Goal: Task Accomplishment & Management: Complete application form

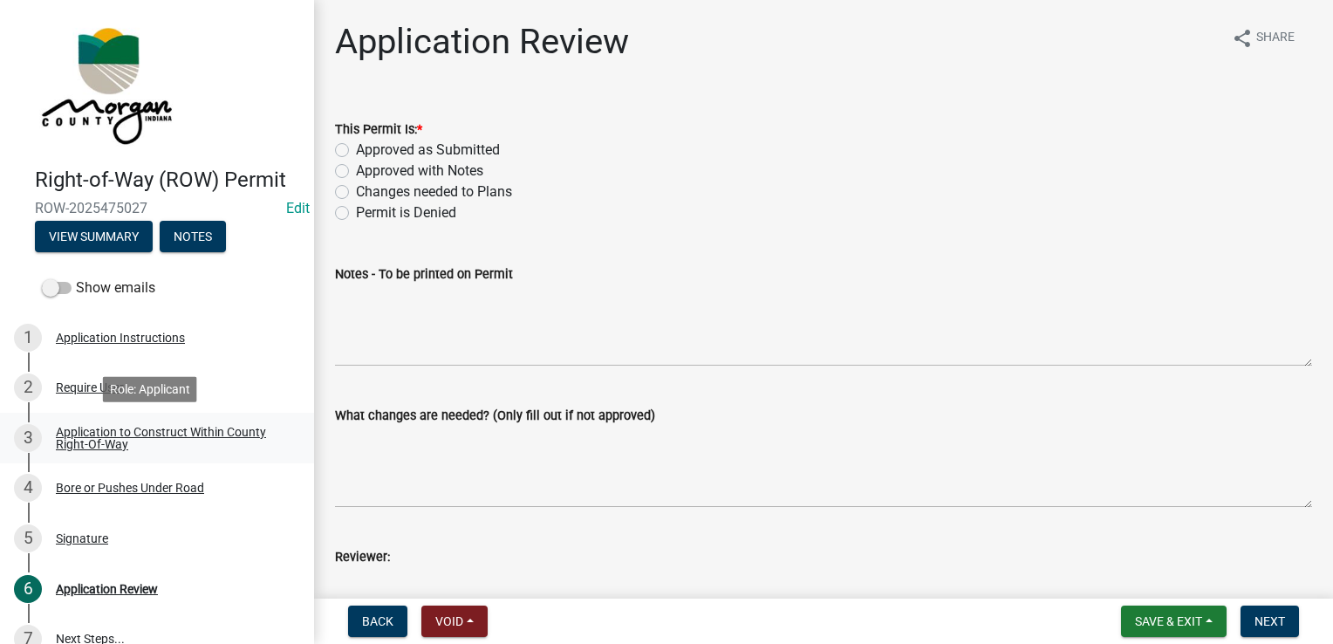
click at [134, 431] on div "Application to Construct Within County Right-Of-Way" at bounding box center [171, 438] width 230 height 24
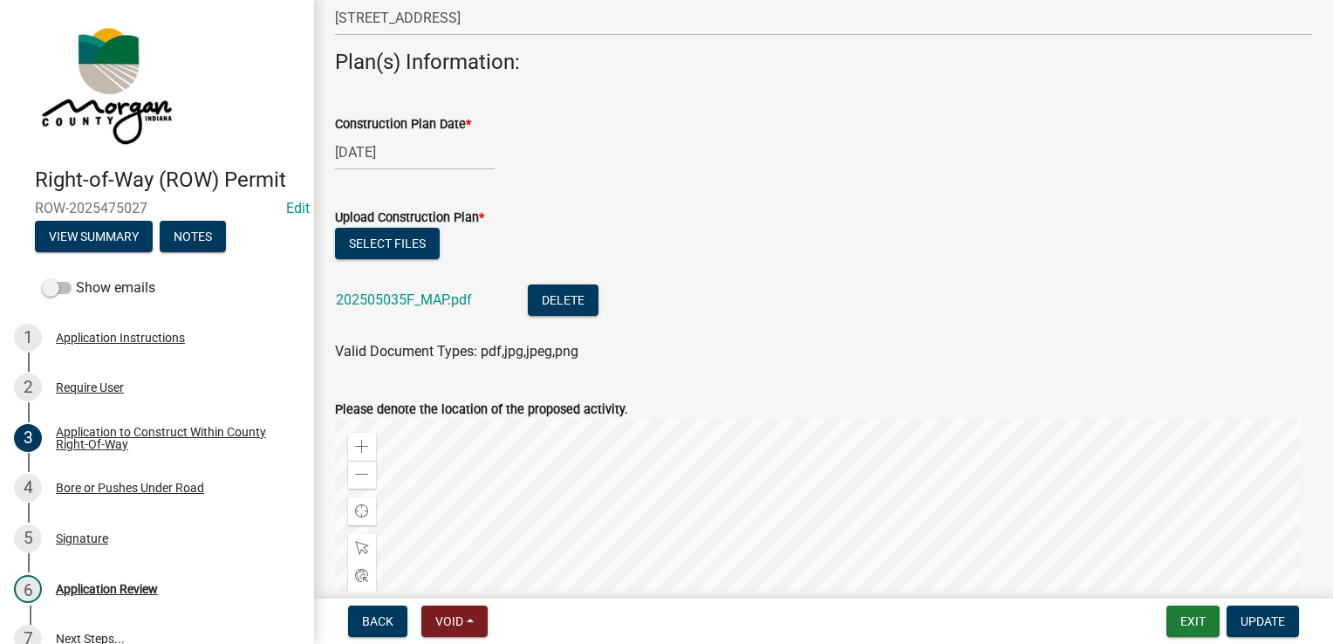
scroll to position [673, 0]
click at [80, 385] on div "Require User" at bounding box center [90, 387] width 68 height 12
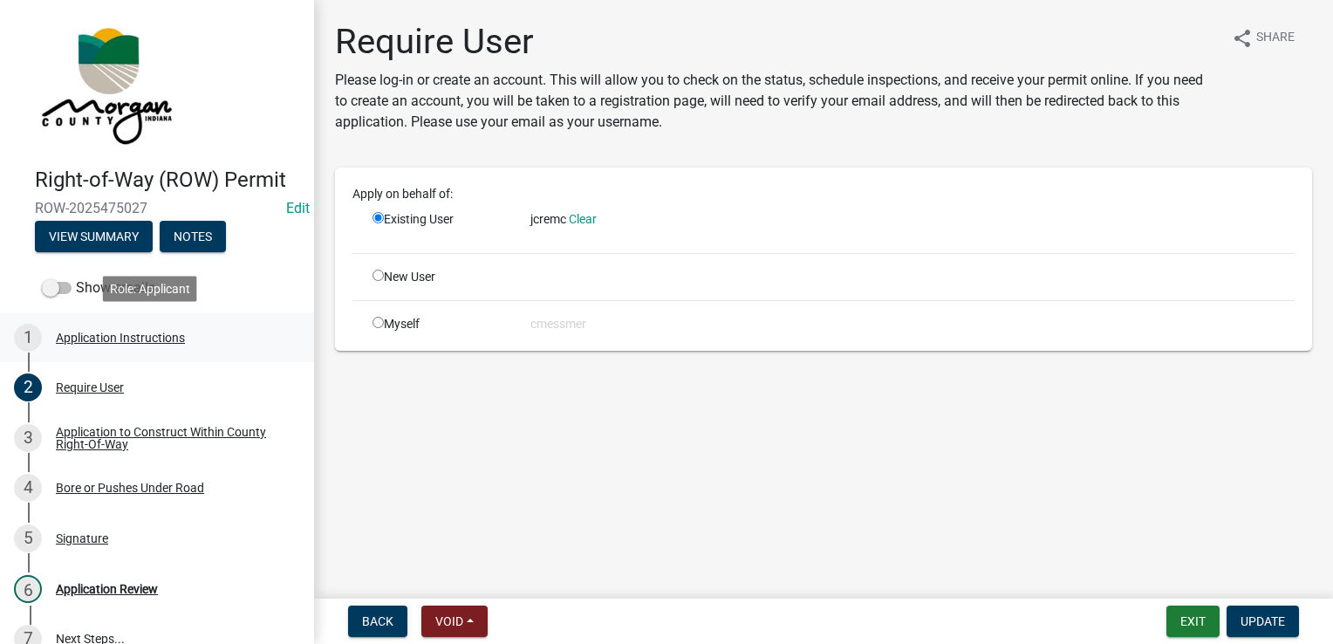
click at [125, 354] on link "1 Application Instructions" at bounding box center [157, 337] width 314 height 51
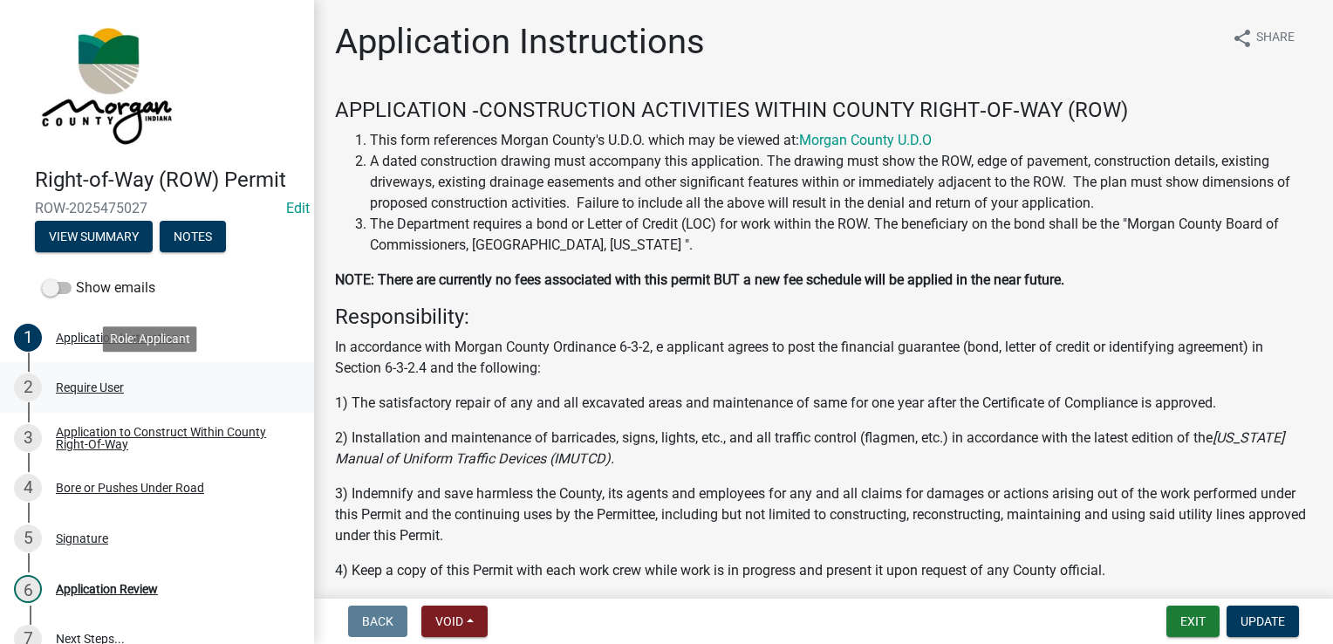
click at [107, 390] on div "Require User" at bounding box center [90, 387] width 68 height 12
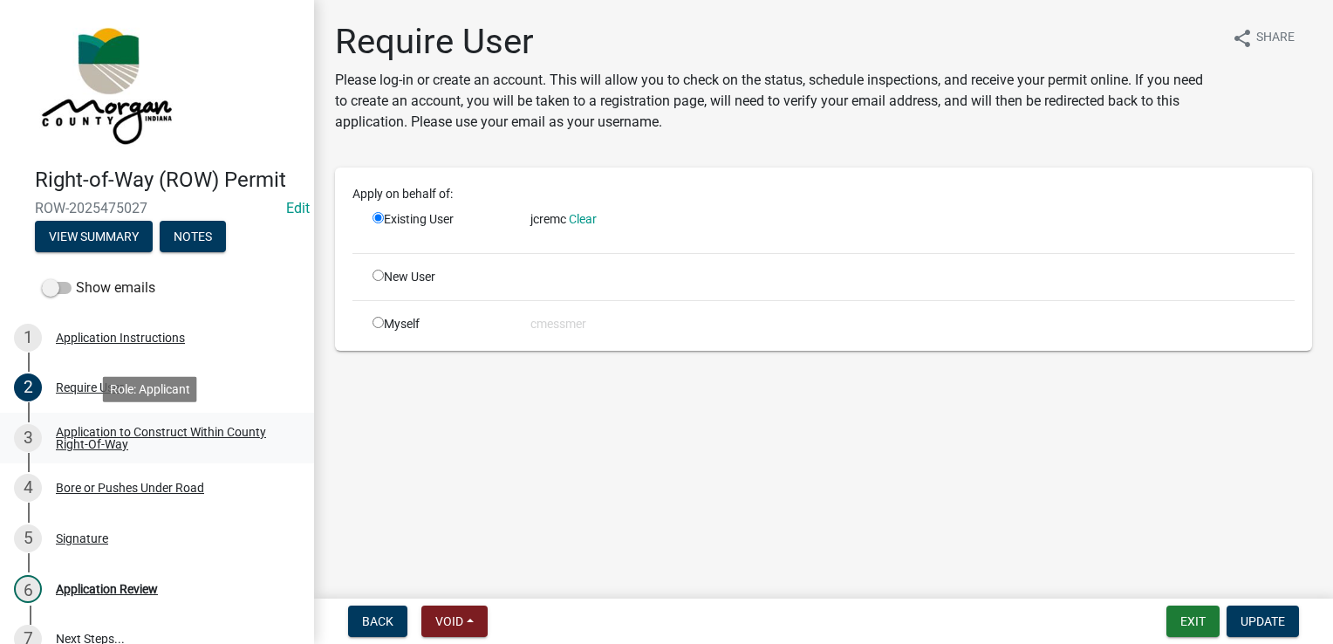
click at [113, 434] on div "Application to Construct Within County Right-Of-Way" at bounding box center [171, 438] width 230 height 24
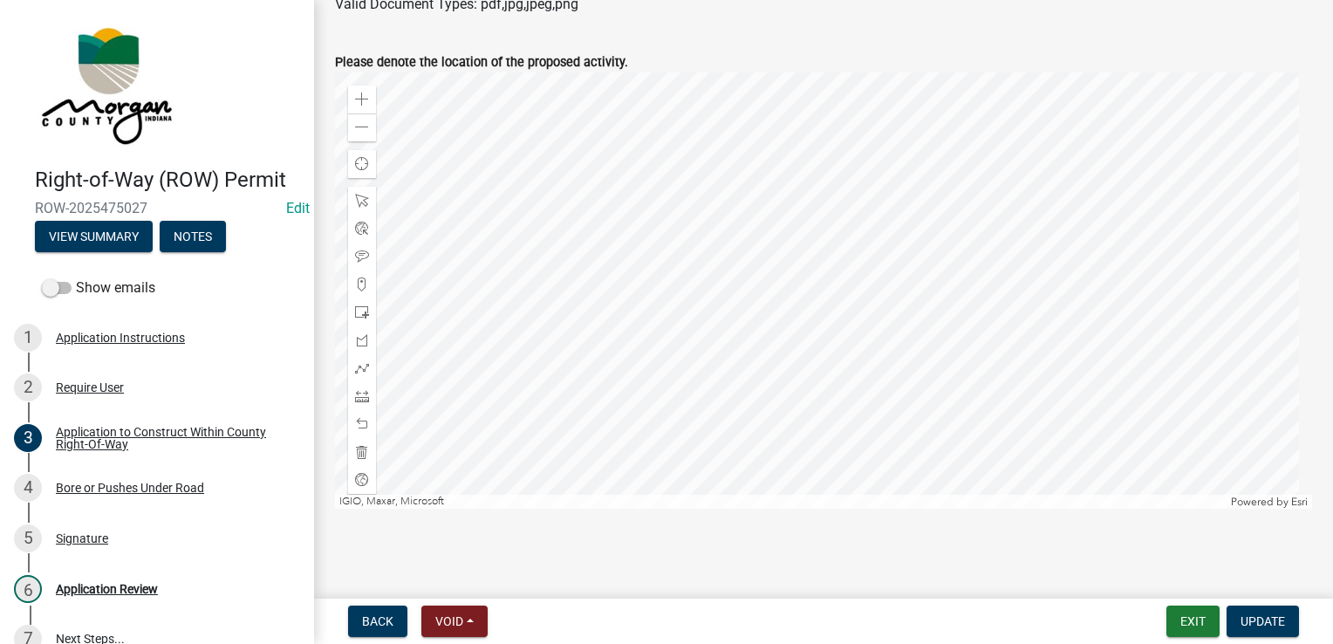
scroll to position [848, 0]
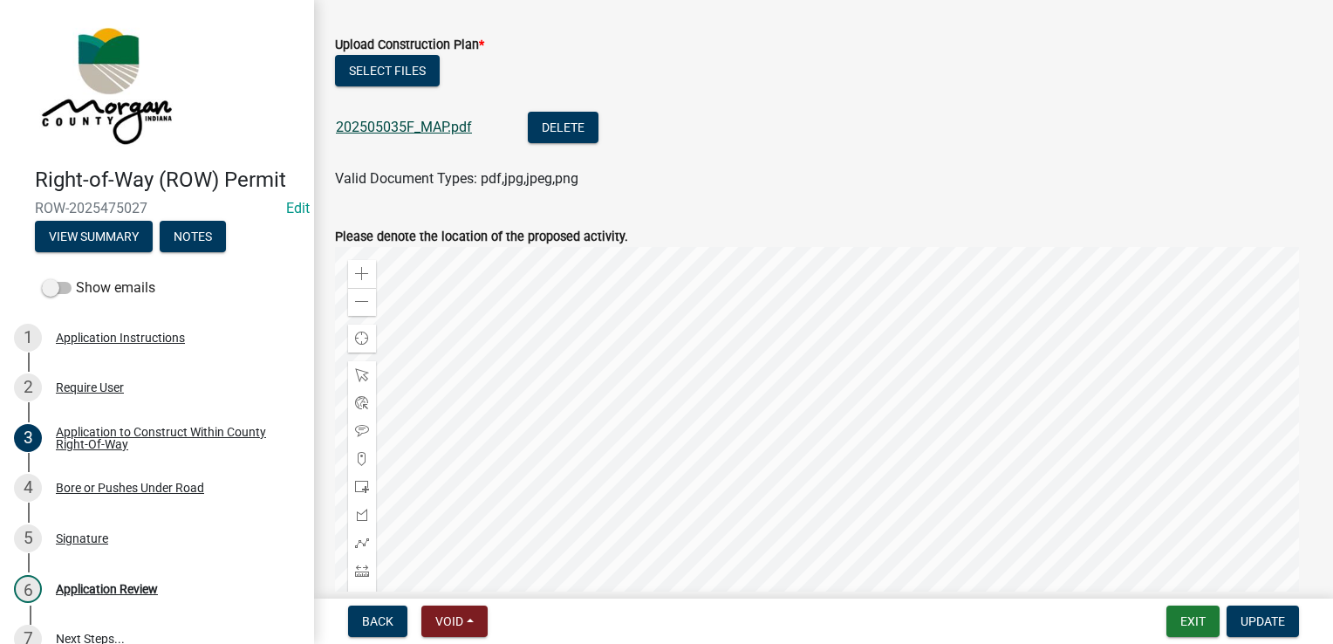
click at [412, 130] on link "202505035F_MAP.pdf" at bounding box center [404, 127] width 136 height 17
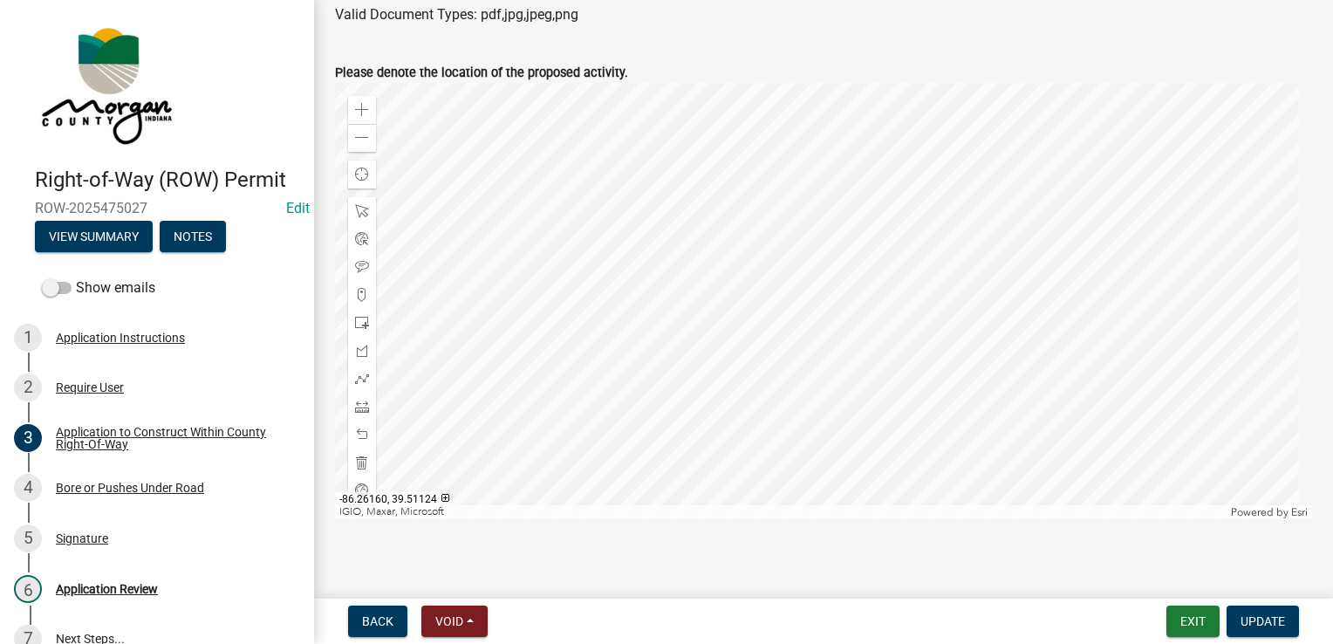
scroll to position [1022, 0]
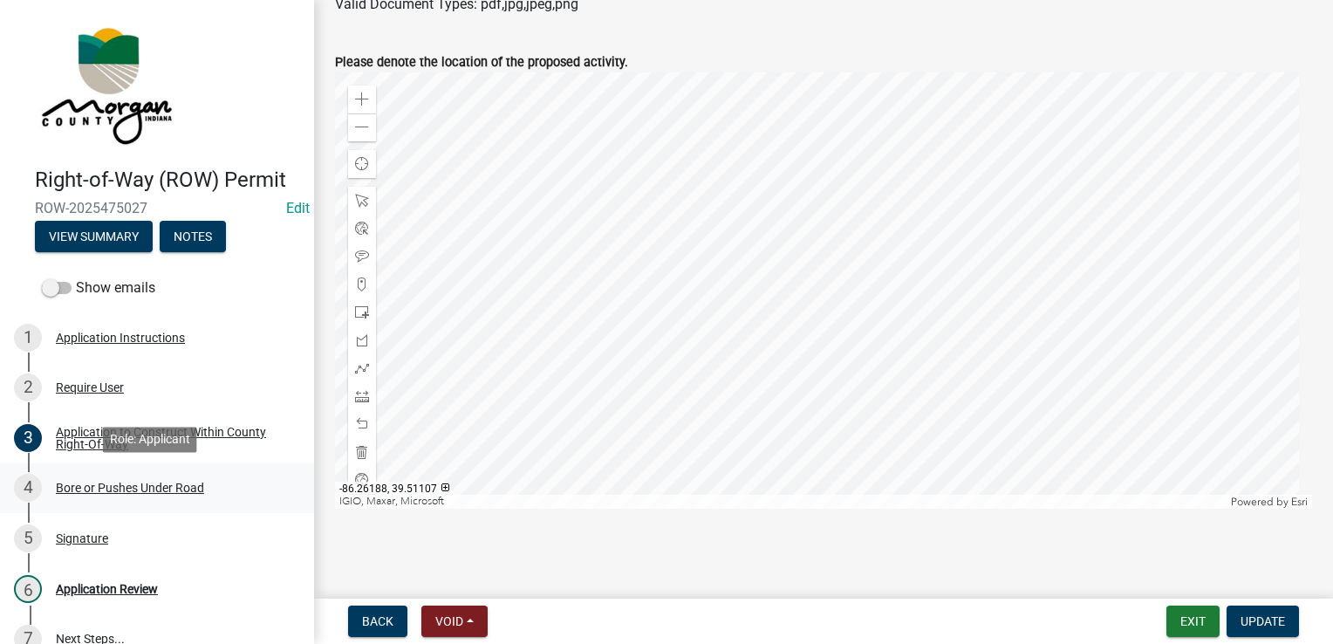
click at [124, 491] on div "Bore or Pushes Under Road" at bounding box center [130, 488] width 148 height 12
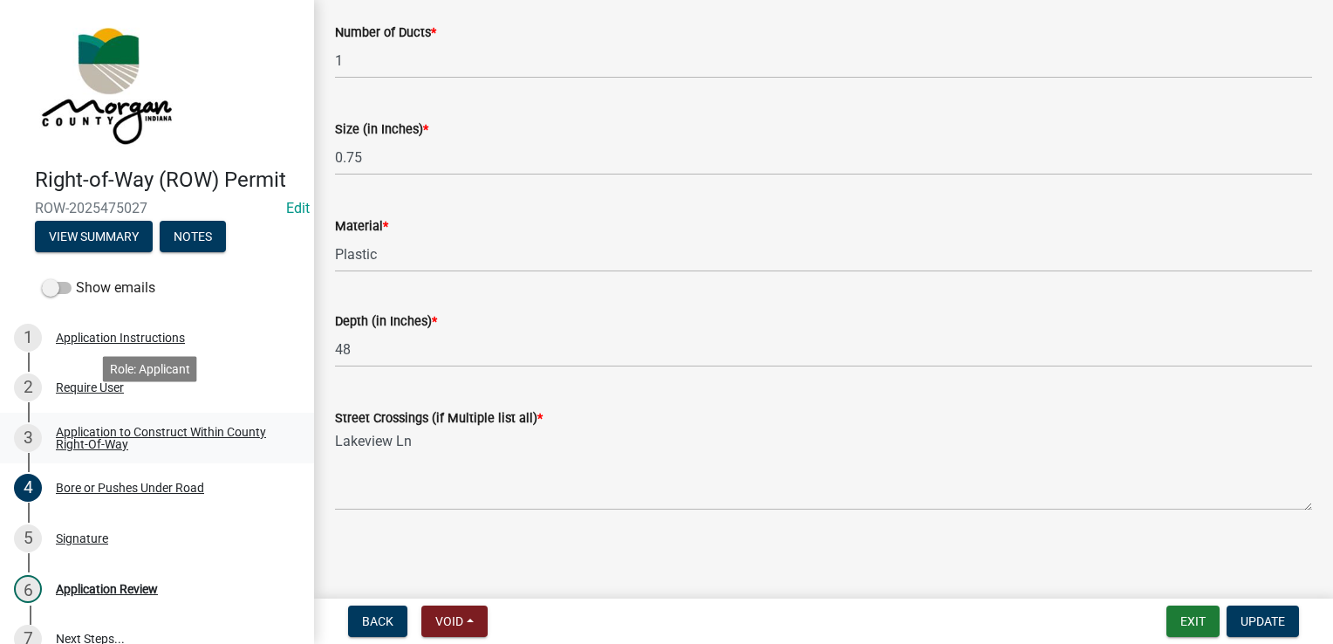
scroll to position [143, 0]
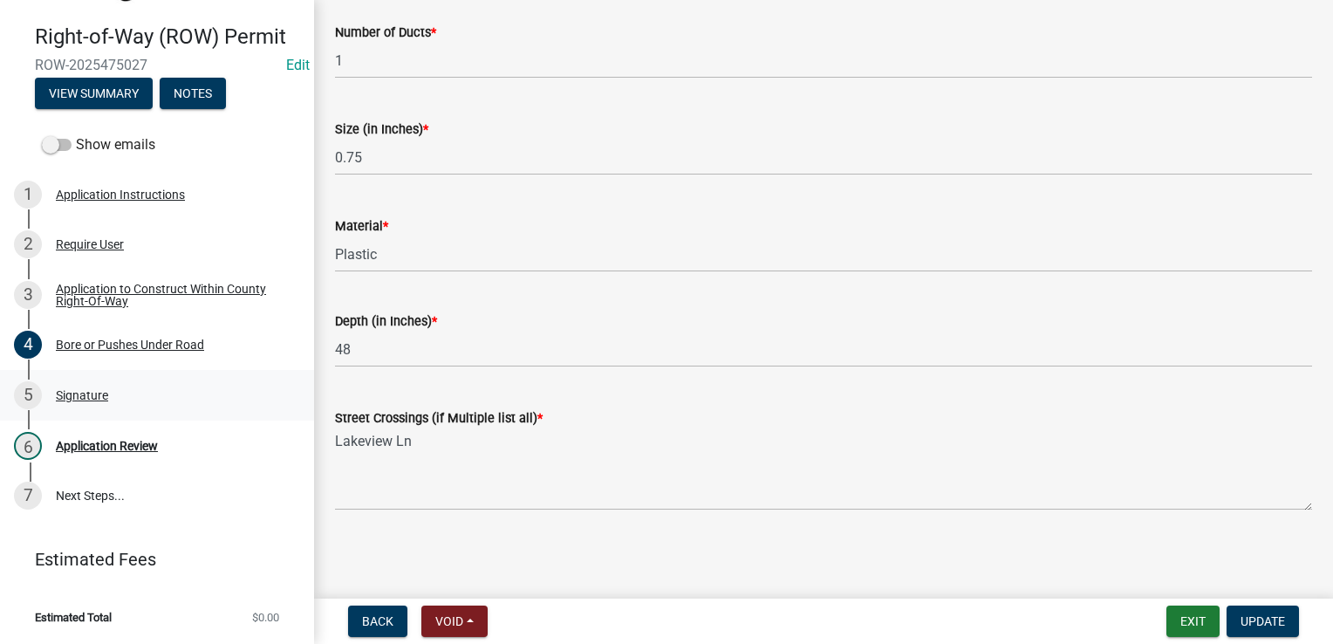
click at [106, 404] on div "5 Signature" at bounding box center [150, 395] width 272 height 28
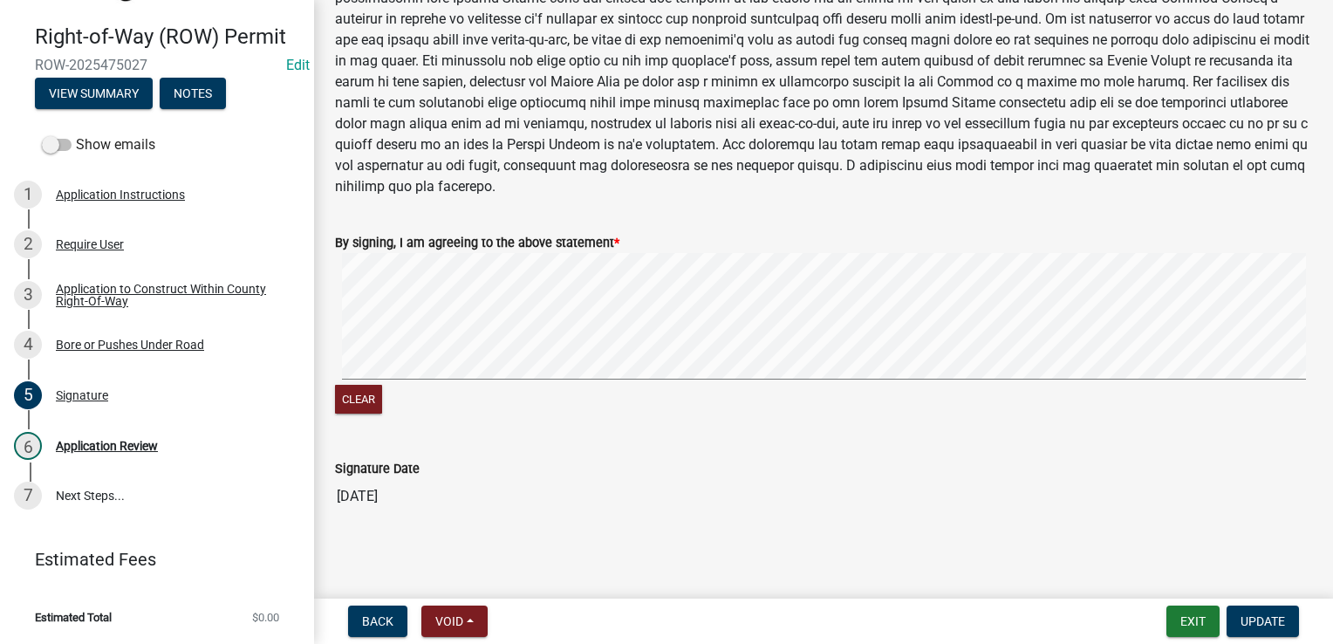
scroll to position [976, 0]
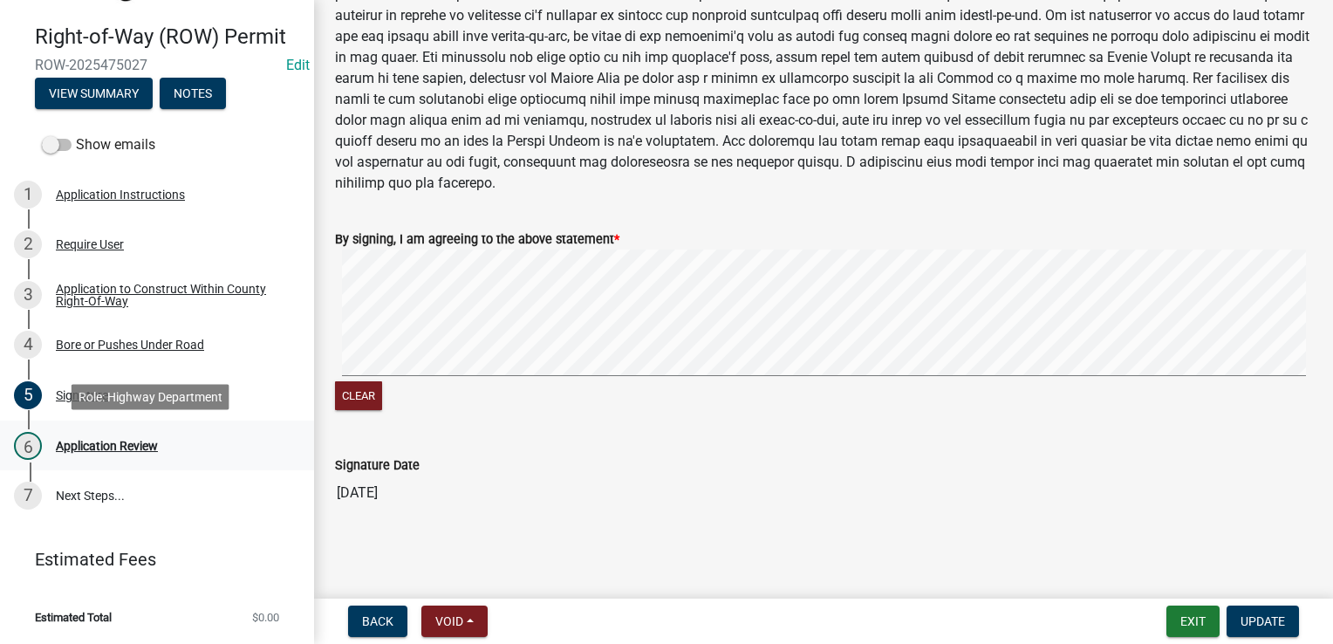
click at [136, 441] on div "Application Review" at bounding box center [107, 446] width 102 height 12
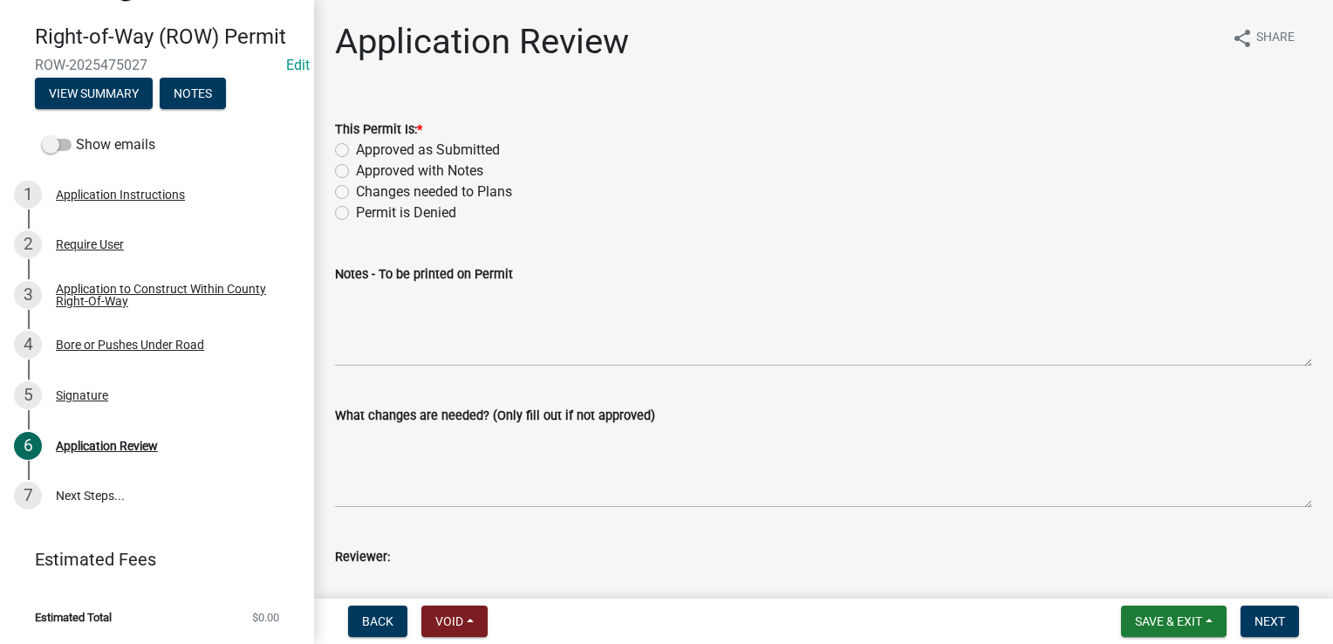
scroll to position [0, 0]
click at [123, 303] on div "Application to Construct Within County Right-Of-Way" at bounding box center [171, 295] width 230 height 24
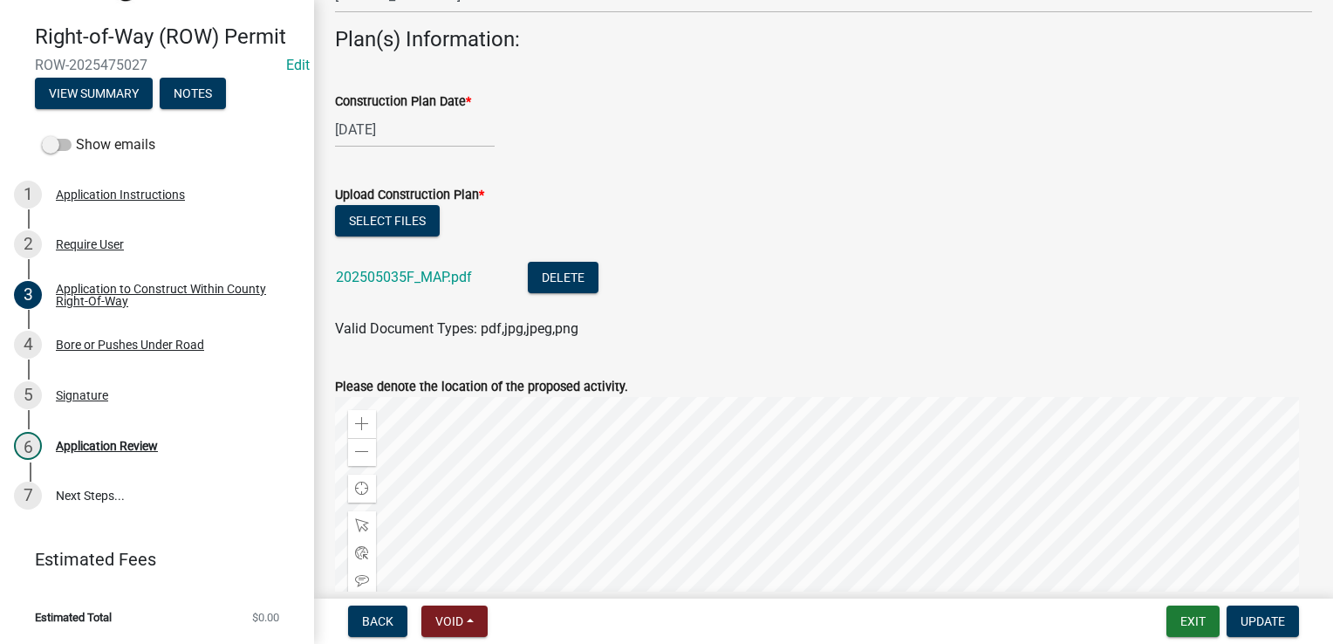
scroll to position [611, 0]
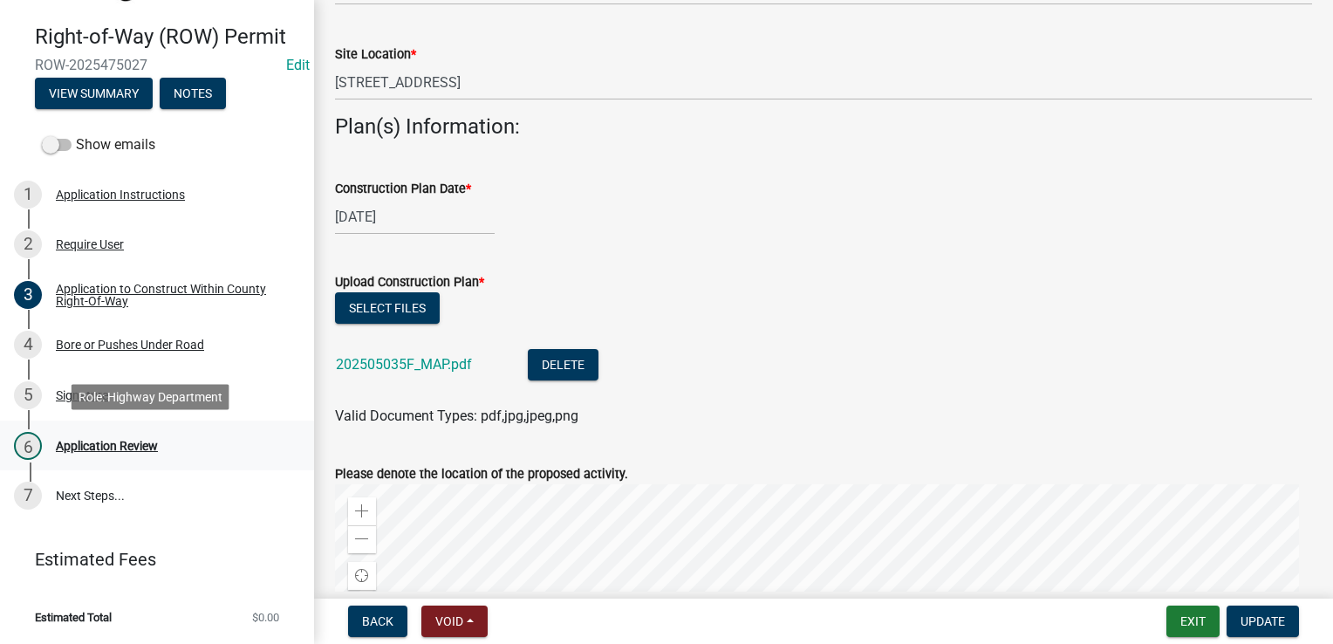
click at [88, 448] on div "Application Review" at bounding box center [107, 446] width 102 height 12
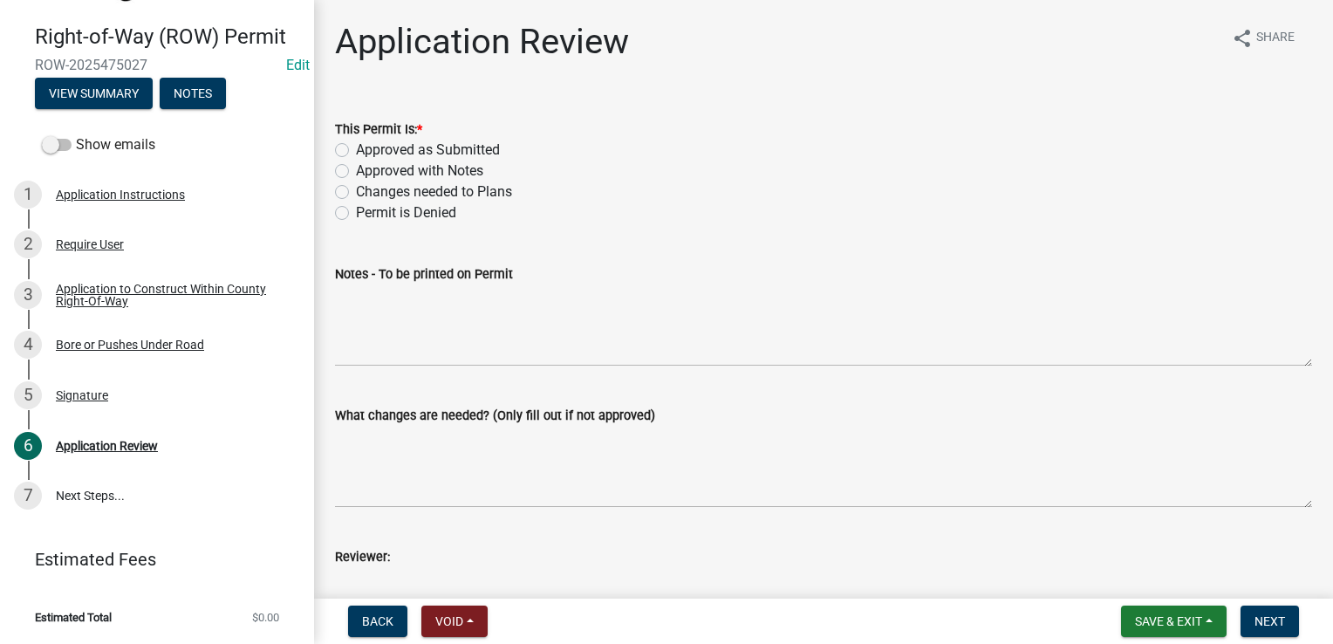
click at [356, 150] on label "Approved as Submitted" at bounding box center [428, 150] width 144 height 21
click at [356, 150] on input "Approved as Submitted" at bounding box center [361, 145] width 11 height 11
radio input "true"
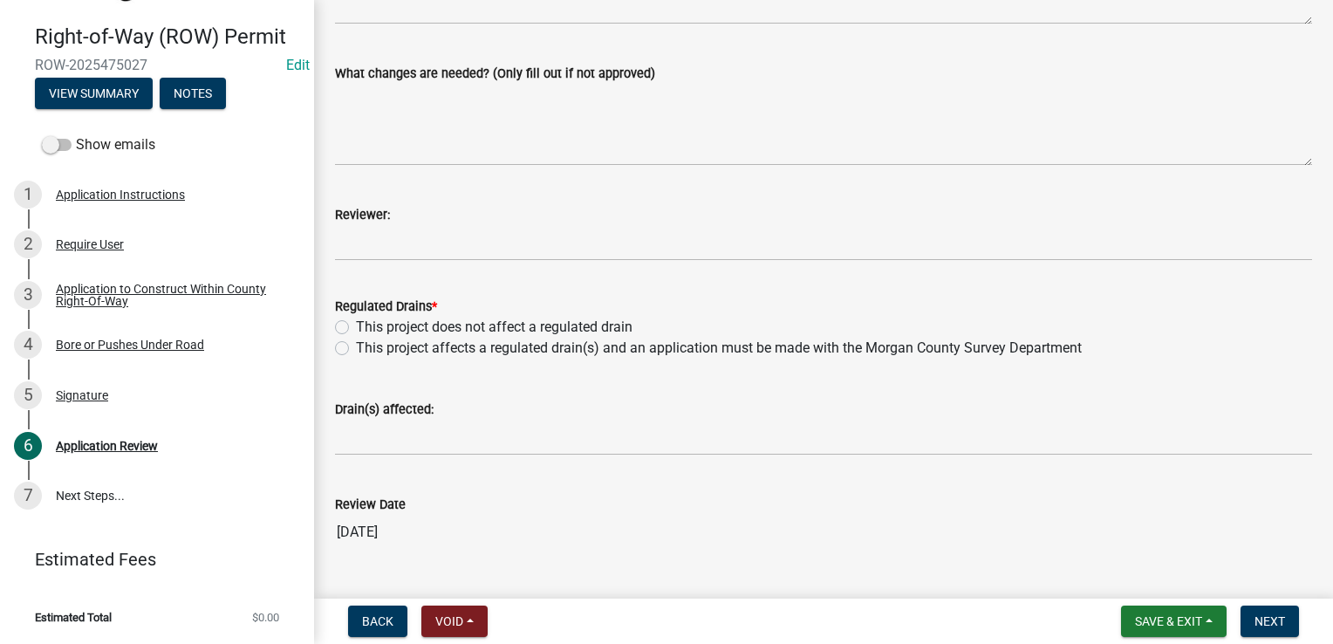
scroll to position [349, 0]
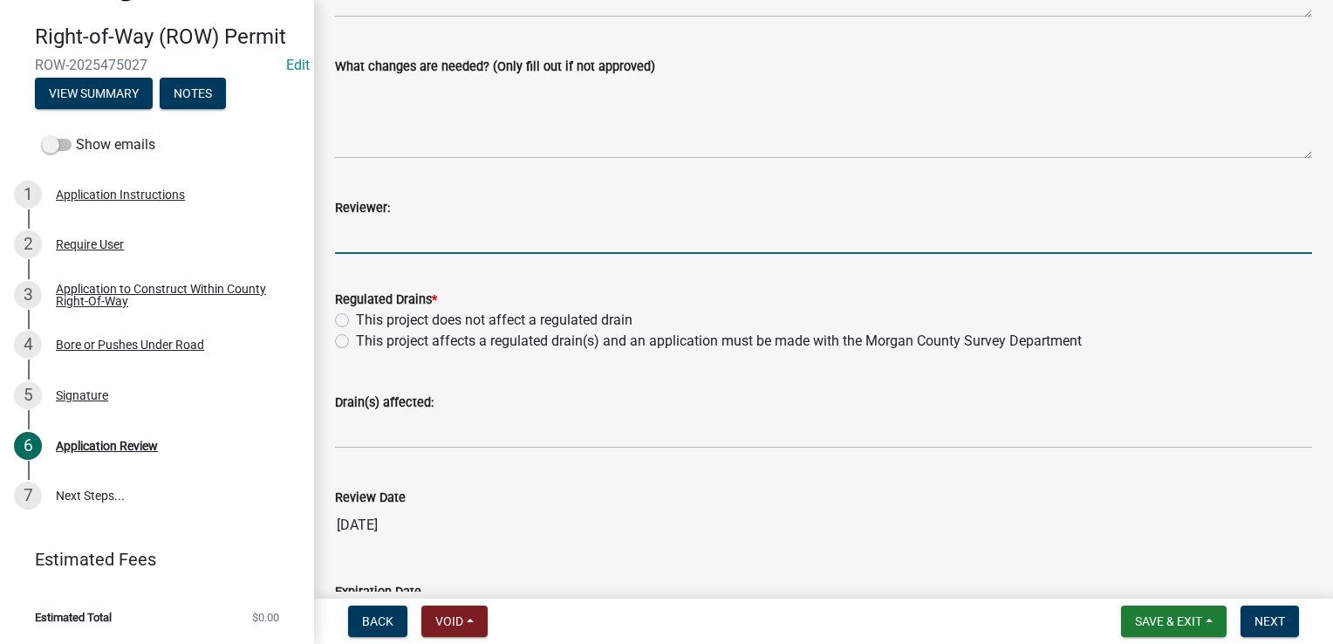
click at [397, 227] on input "Reviewer:" at bounding box center [823, 236] width 977 height 36
type input "[PERSON_NAME]"
click at [356, 323] on label "This project does not affect a regulated drain" at bounding box center [494, 320] width 277 height 21
click at [356, 321] on input "This project does not affect a regulated drain" at bounding box center [361, 315] width 11 height 11
radio input "true"
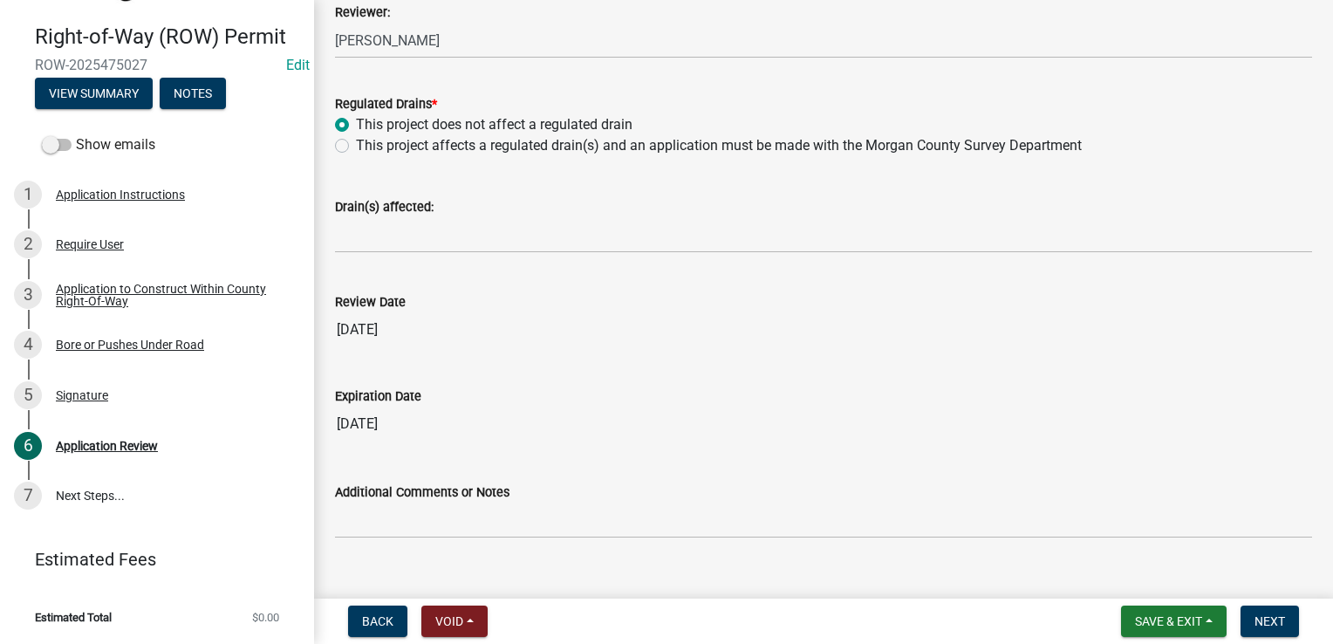
scroll to position [572, 0]
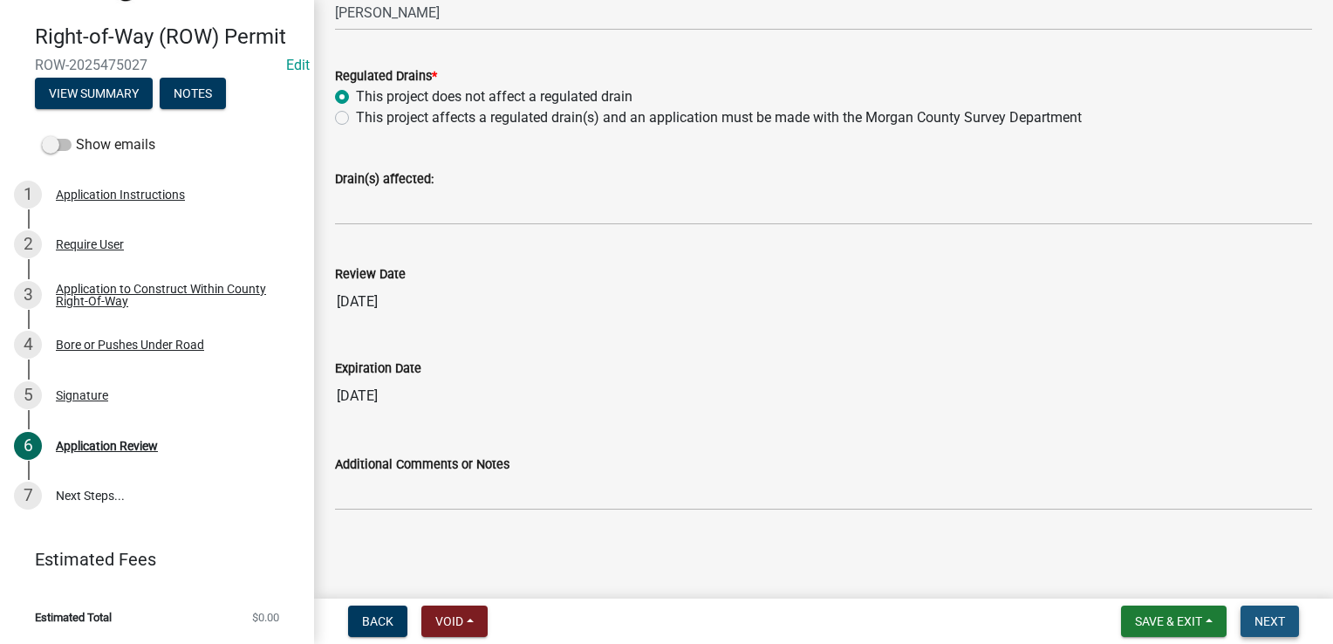
click at [1249, 617] on button "Next" at bounding box center [1269, 620] width 58 height 31
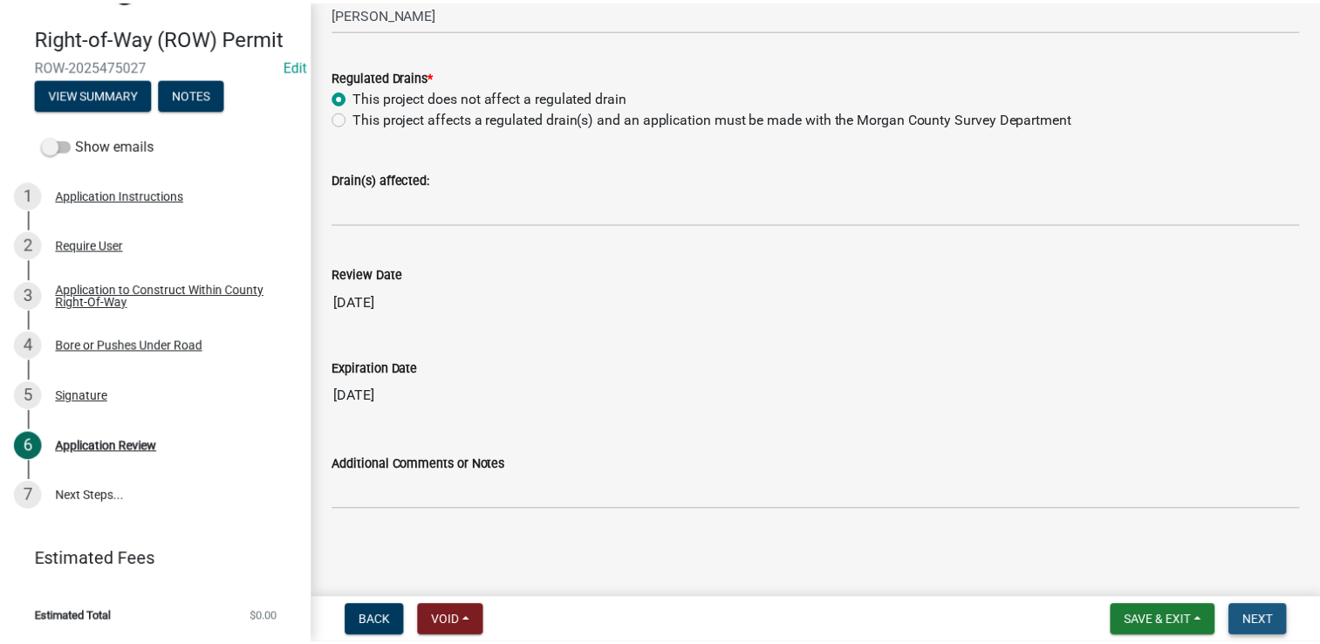
scroll to position [0, 0]
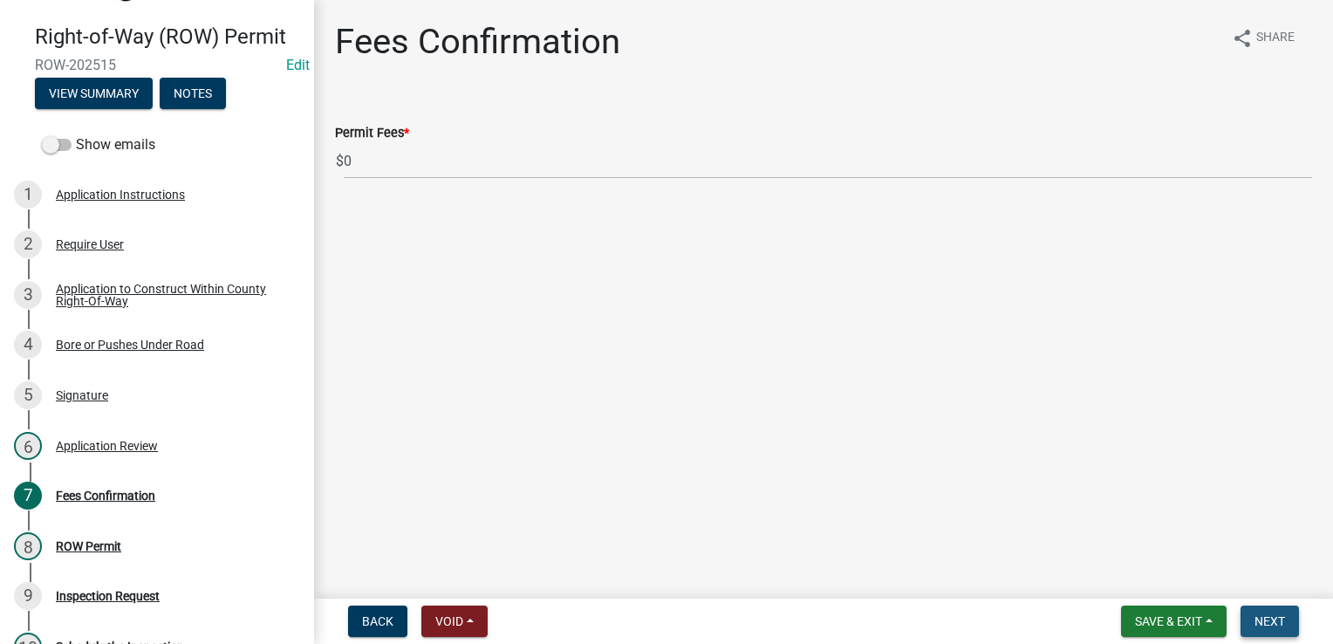
click at [1281, 626] on span "Next" at bounding box center [1269, 621] width 31 height 14
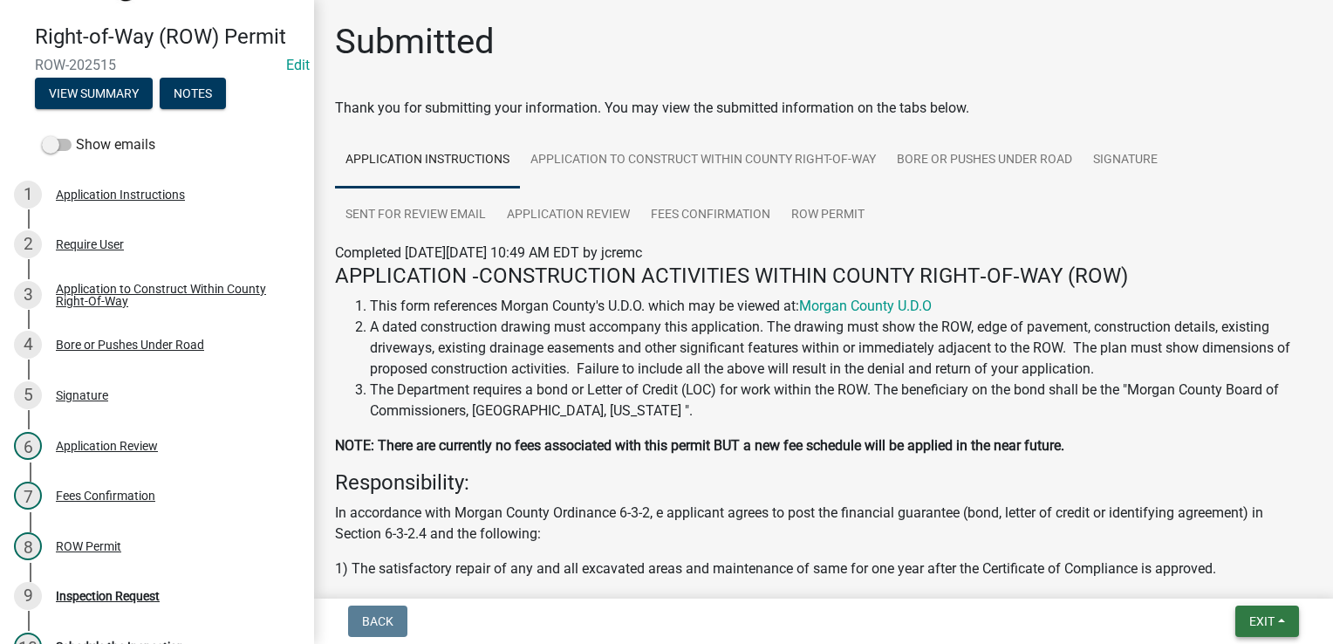
click at [1263, 614] on span "Exit" at bounding box center [1261, 621] width 25 height 14
click at [1220, 577] on button "Save & Exit" at bounding box center [1230, 576] width 140 height 42
